Goal: Information Seeking & Learning: Find specific page/section

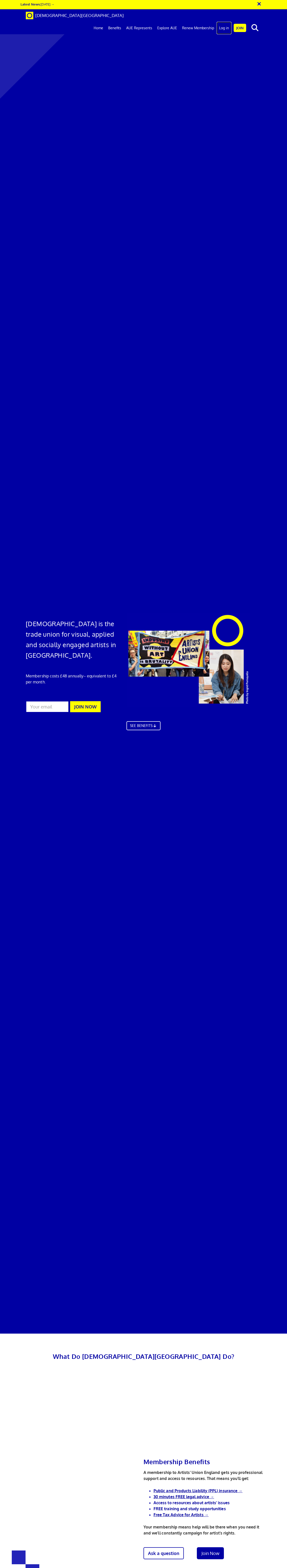
click at [225, 22] on link "Log in" at bounding box center [224, 28] width 15 height 13
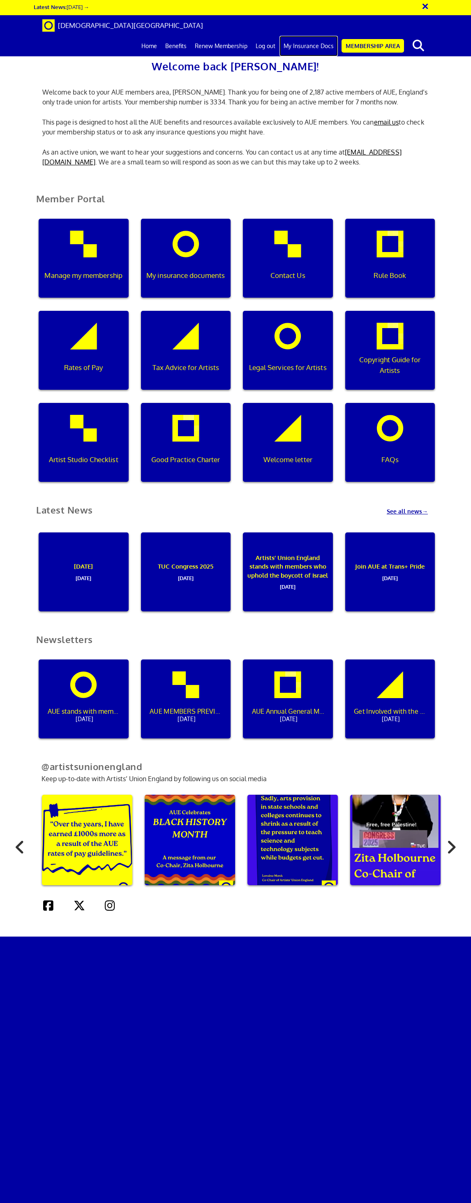
click at [316, 36] on link "My Insurance Docs" at bounding box center [308, 46] width 58 height 21
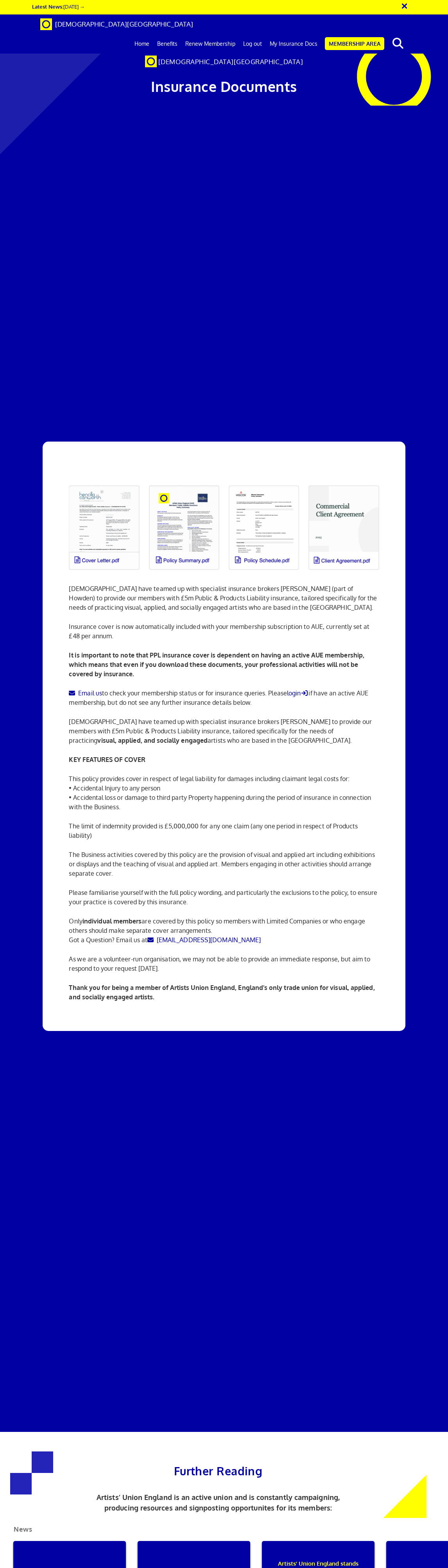
scroll to position [65, 0]
click at [275, 480] on link at bounding box center [263, 527] width 80 height 94
click at [113, 480] on link at bounding box center [104, 527] width 80 height 94
click at [349, 37] on link "Membership Area" at bounding box center [355, 44] width 59 height 13
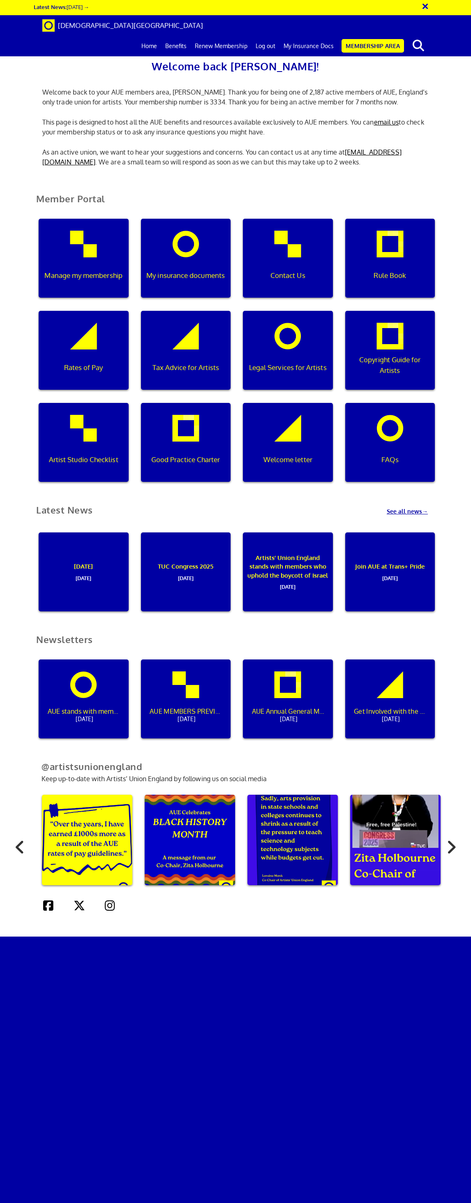
click at [426, 6] on button "×" at bounding box center [430, 5] width 21 height 14
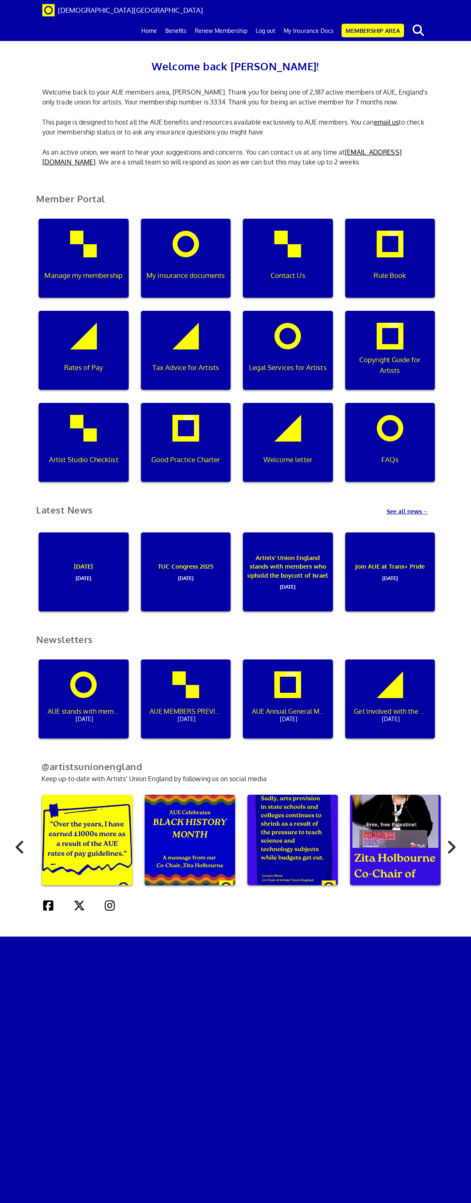
scroll to position [95, 0]
click at [94, 219] on div "Manage my membership" at bounding box center [84, 258] width 90 height 79
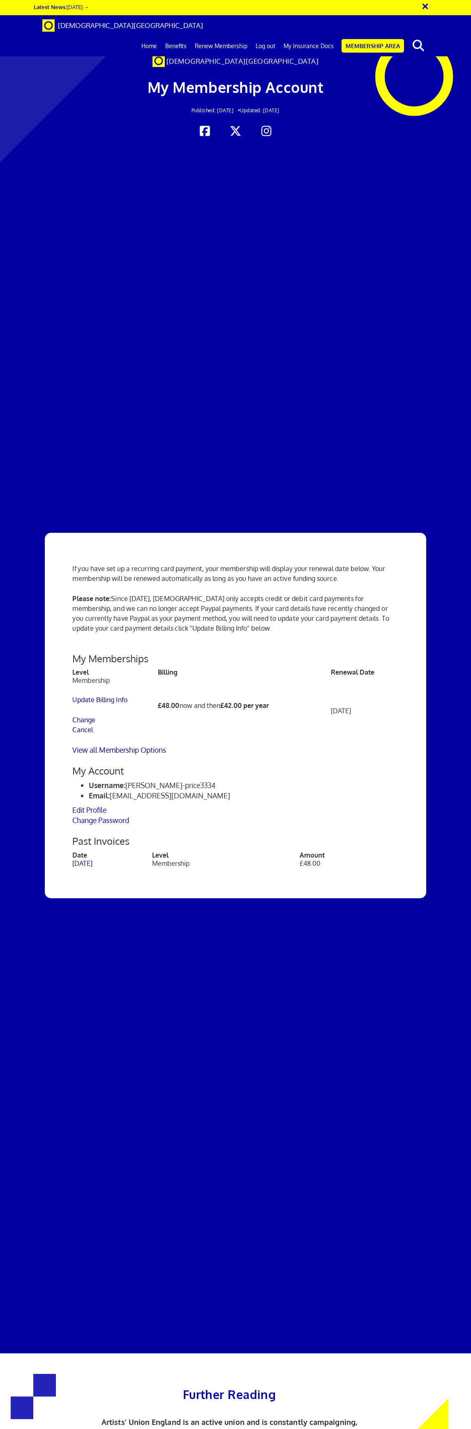
scroll to position [1, 0]
click at [309, 36] on link "My Insurance Docs" at bounding box center [308, 46] width 58 height 21
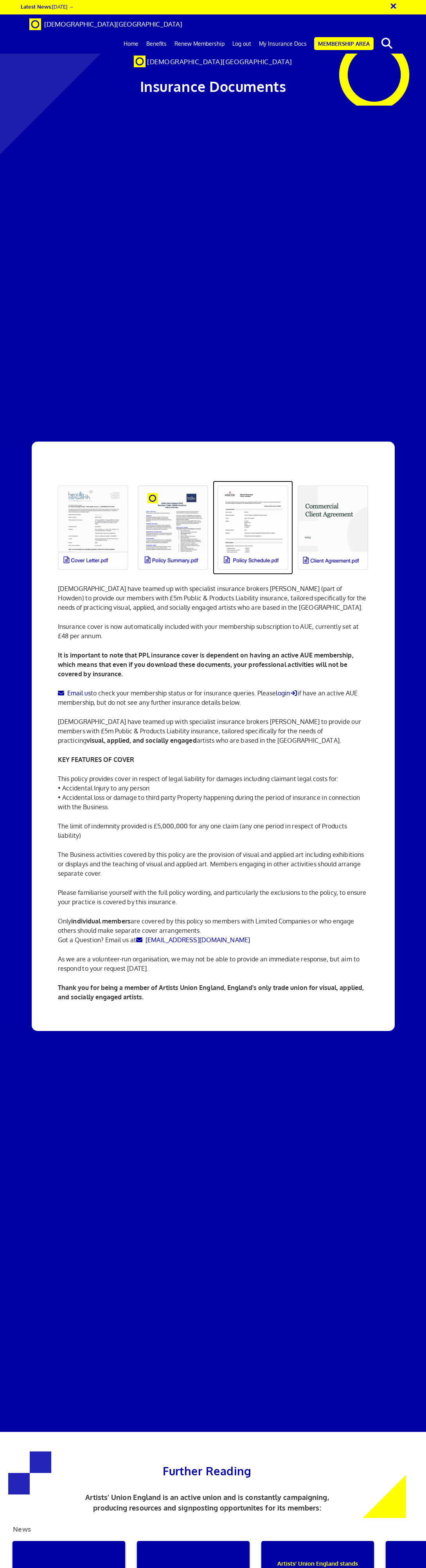
click at [253, 480] on link at bounding box center [253, 527] width 80 height 94
click at [339, 37] on link "Membership Area" at bounding box center [343, 44] width 59 height 13
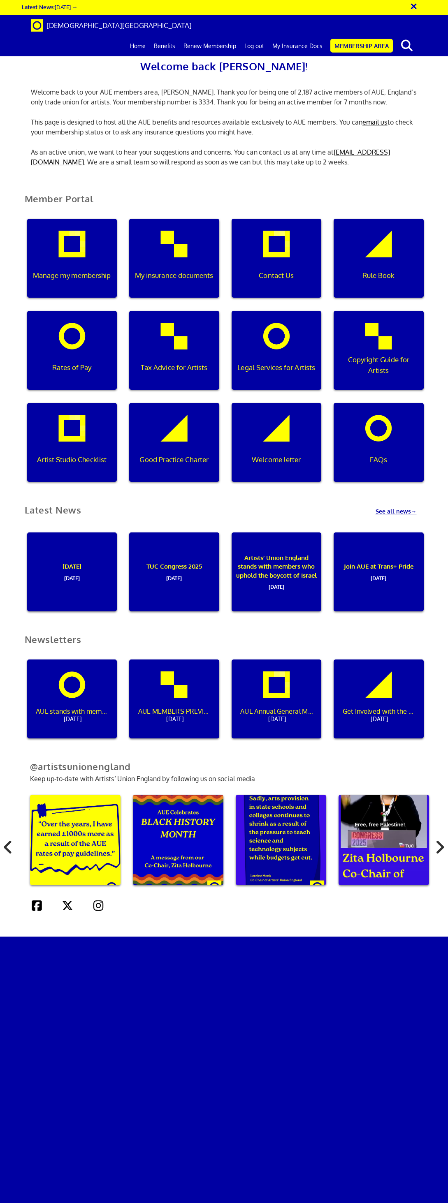
scroll to position [117, 0]
click at [99, 219] on div "Manage my membership" at bounding box center [72, 258] width 90 height 79
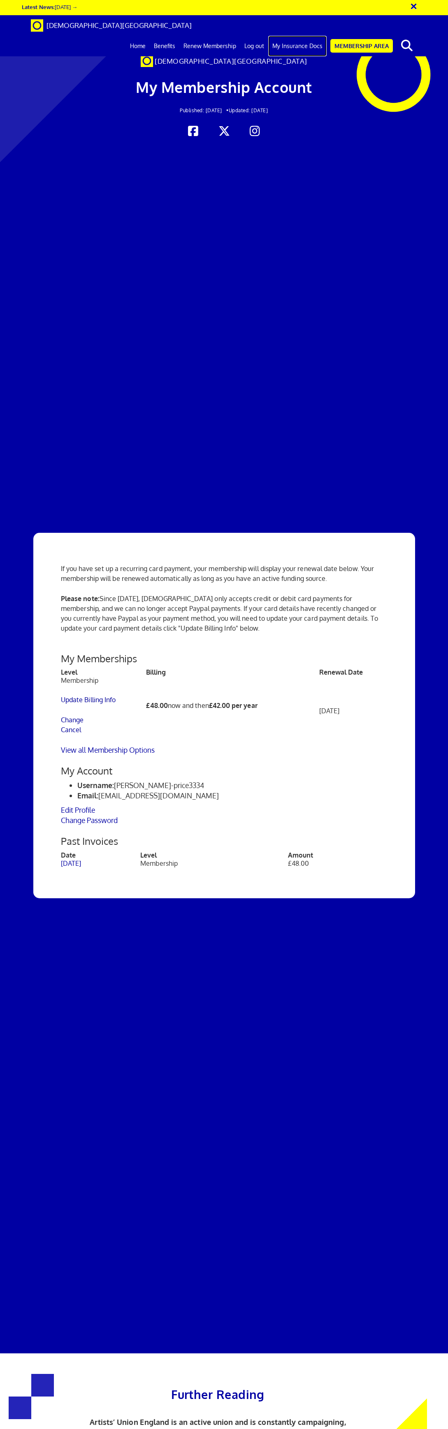
click at [289, 36] on link "My Insurance Docs" at bounding box center [297, 46] width 58 height 21
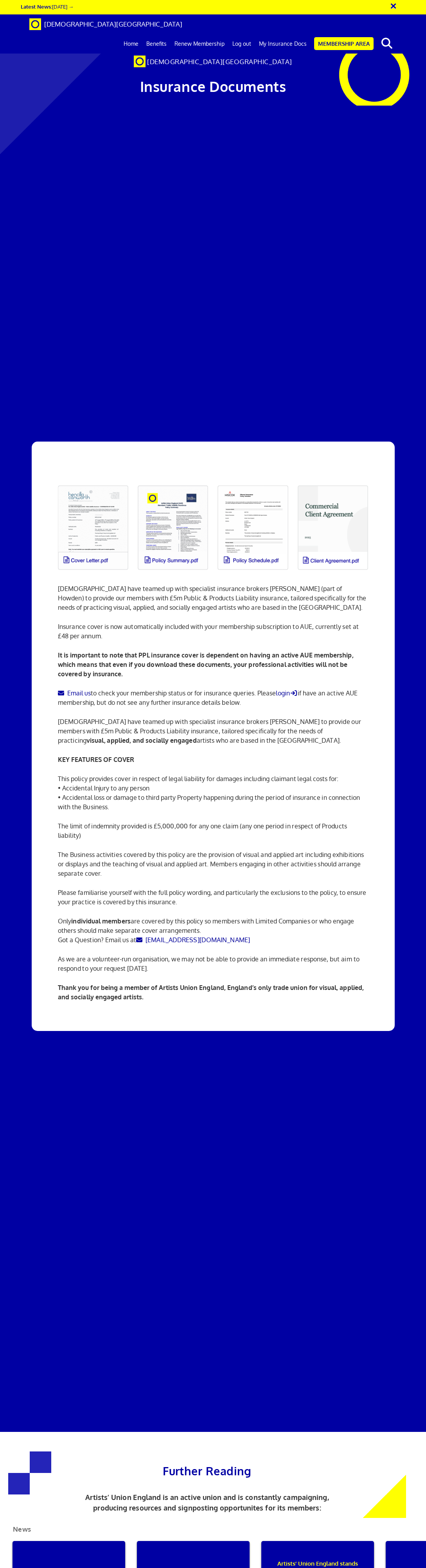
scroll to position [50, 0]
click at [265, 480] on link at bounding box center [253, 527] width 80 height 94
